Goal: Task Accomplishment & Management: Complete application form

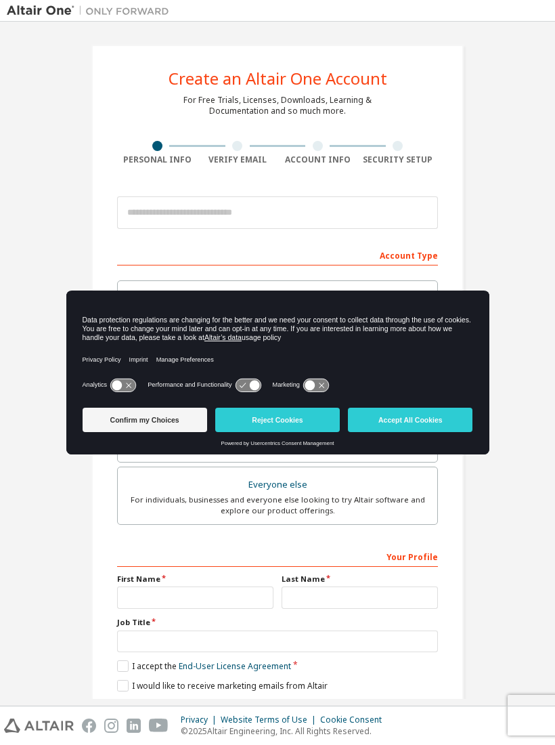
click at [547, 419] on div "Create an Altair One Account For Free Trials, Licenses, Downloads, Learning & D…" at bounding box center [278, 386] width 542 height 717
click at [433, 412] on button "Accept All Cookies" at bounding box center [410, 420] width 125 height 24
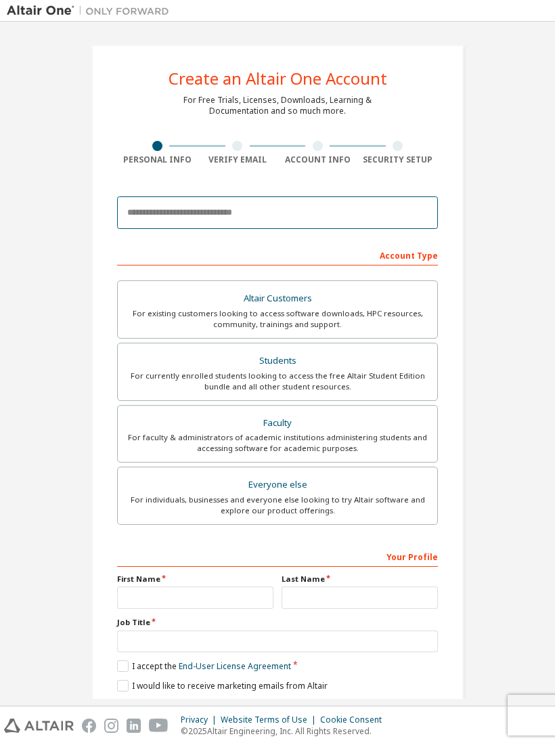
click at [359, 206] on input "email" at bounding box center [277, 212] width 321 height 32
type input "*"
type input "**********"
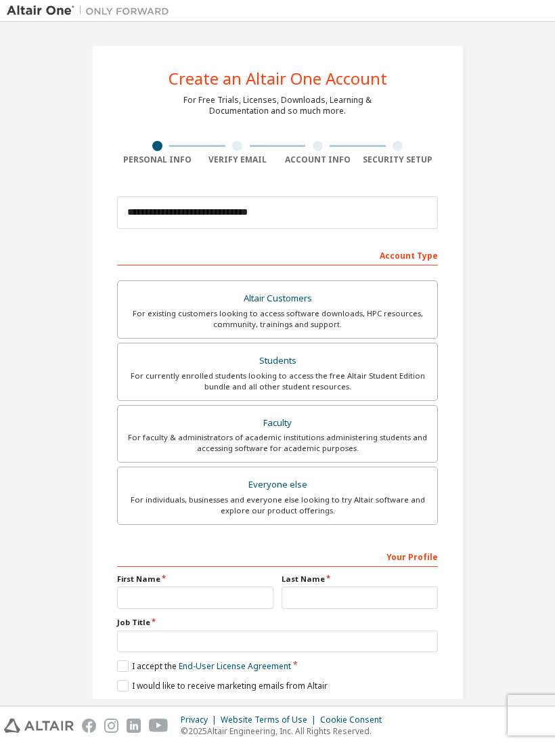
click at [393, 393] on label "Students For currently enrolled students looking to access the free Altair Stud…" at bounding box center [277, 372] width 321 height 58
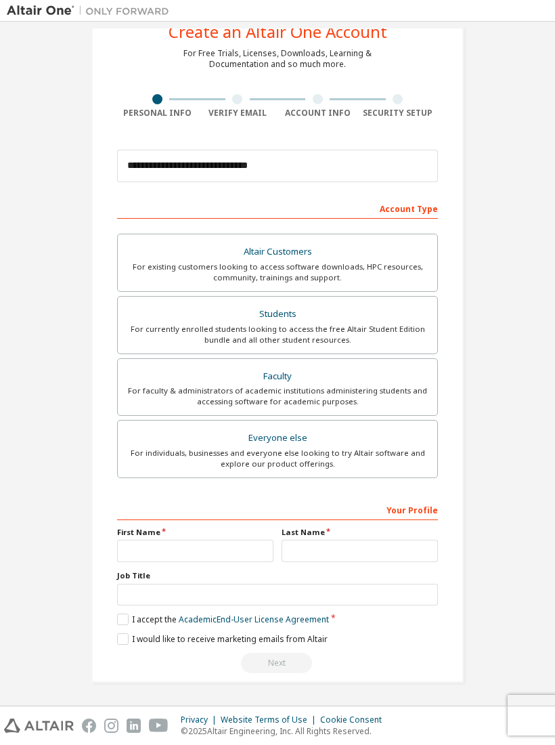
scroll to position [52, 0]
click at [213, 541] on input "text" at bounding box center [195, 551] width 156 height 22
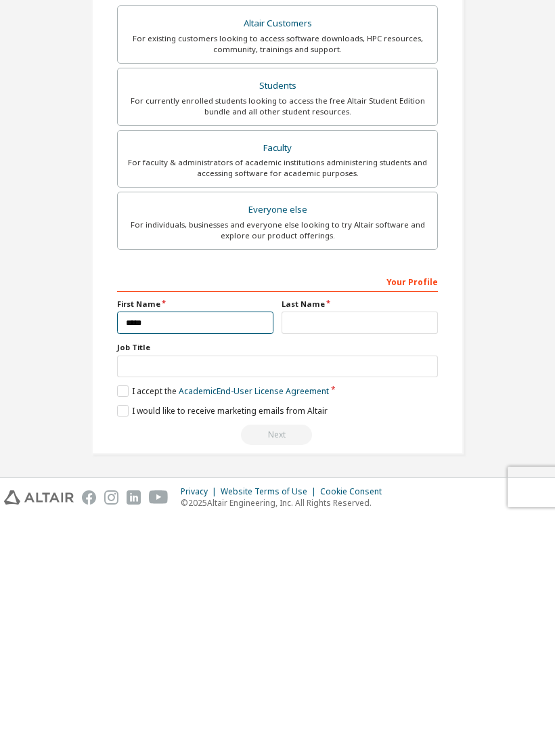
type input "*****"
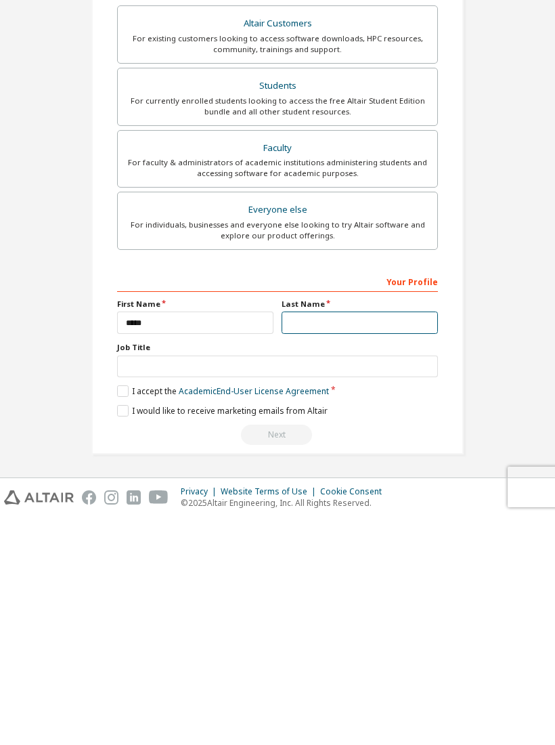
click at [373, 540] on input "text" at bounding box center [360, 551] width 156 height 22
type input "******"
click at [121, 613] on label "I accept the Academic End-User License Agreement" at bounding box center [223, 619] width 212 height 12
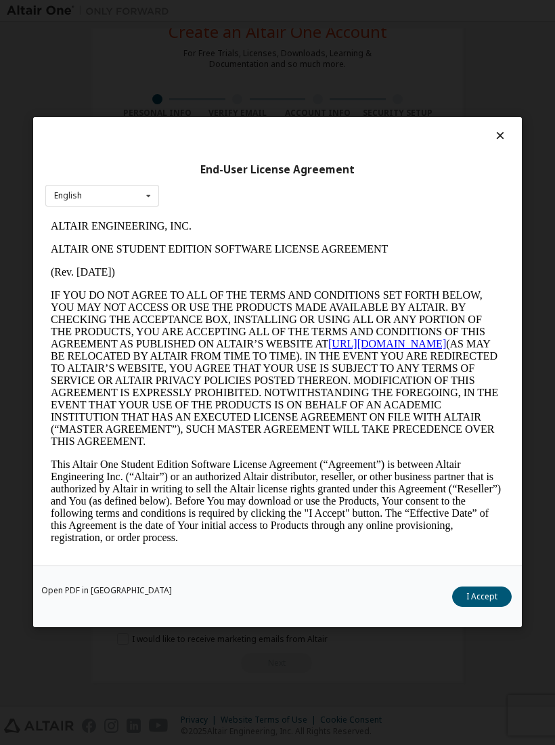
scroll to position [0, 0]
click at [494, 593] on button "I Accept" at bounding box center [482, 597] width 60 height 20
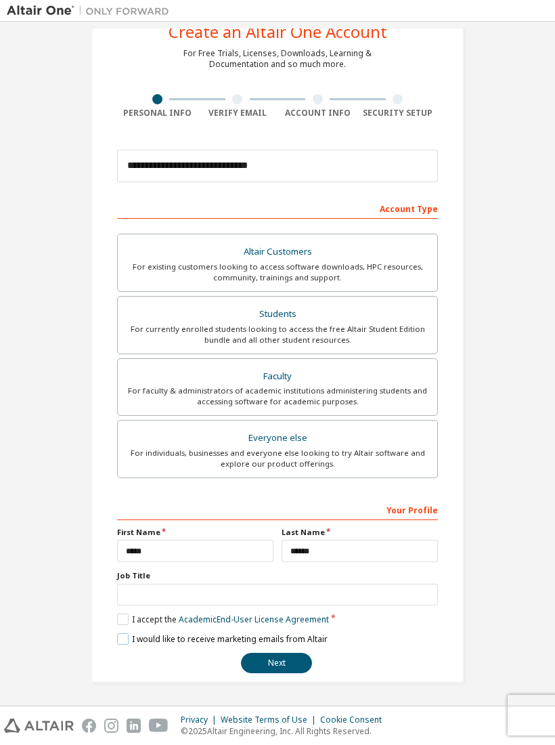
click at [129, 636] on label "I would like to receive marketing emails from Altair" at bounding box center [222, 639] width 211 height 12
click at [291, 659] on button "Next" at bounding box center [276, 663] width 71 height 20
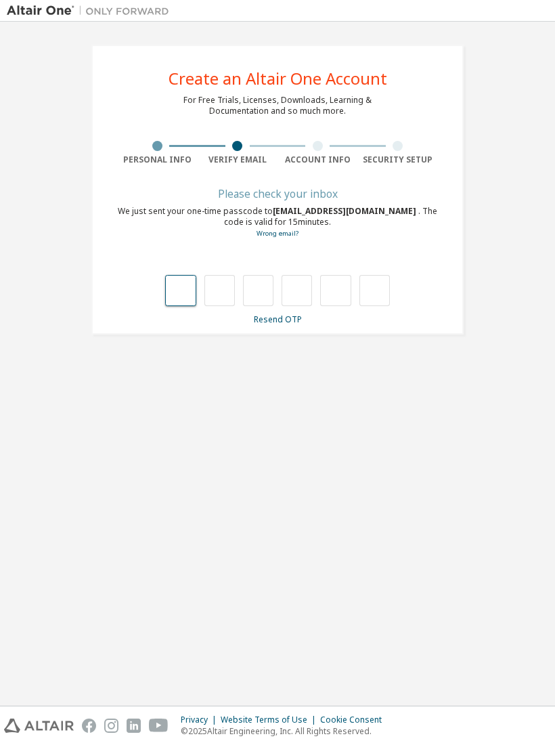
type input "*"
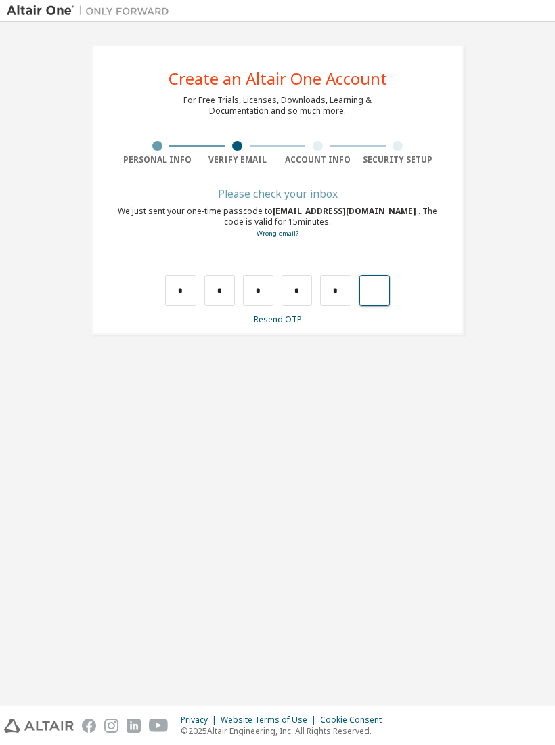
type input "*"
